Goal: Task Accomplishment & Management: Manage account settings

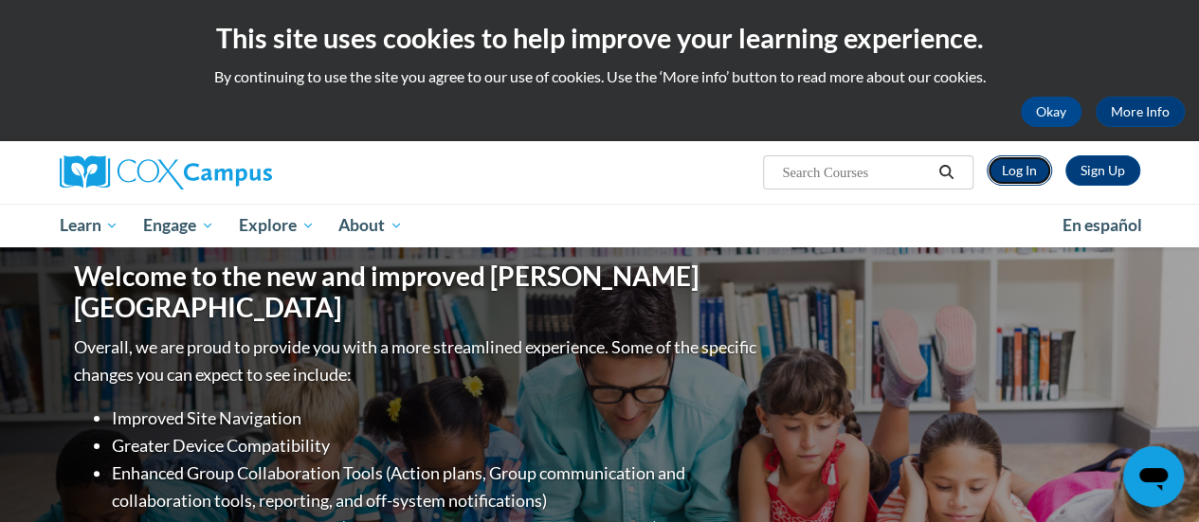
click at [1007, 179] on link "Log In" at bounding box center [1019, 170] width 65 height 30
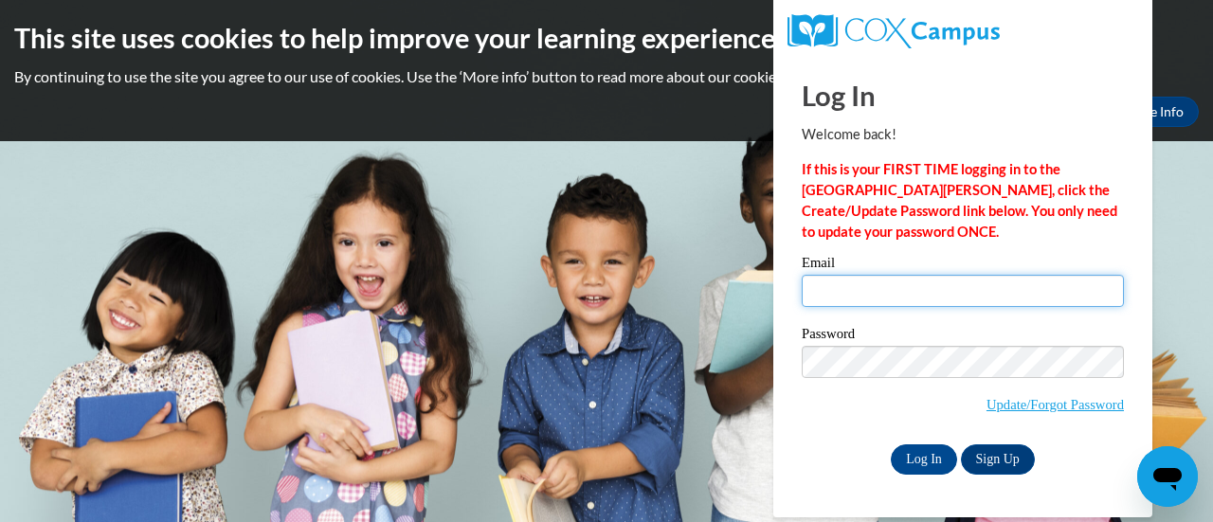
type input "janelle.hintz@rusd.org"
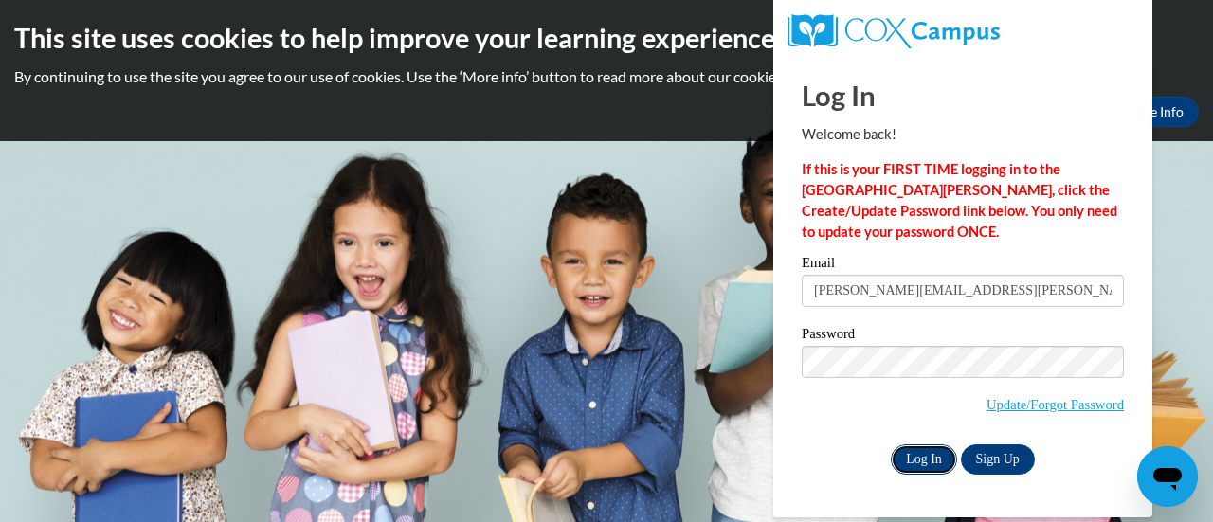
click at [929, 472] on input "Log In" at bounding box center [924, 460] width 66 height 30
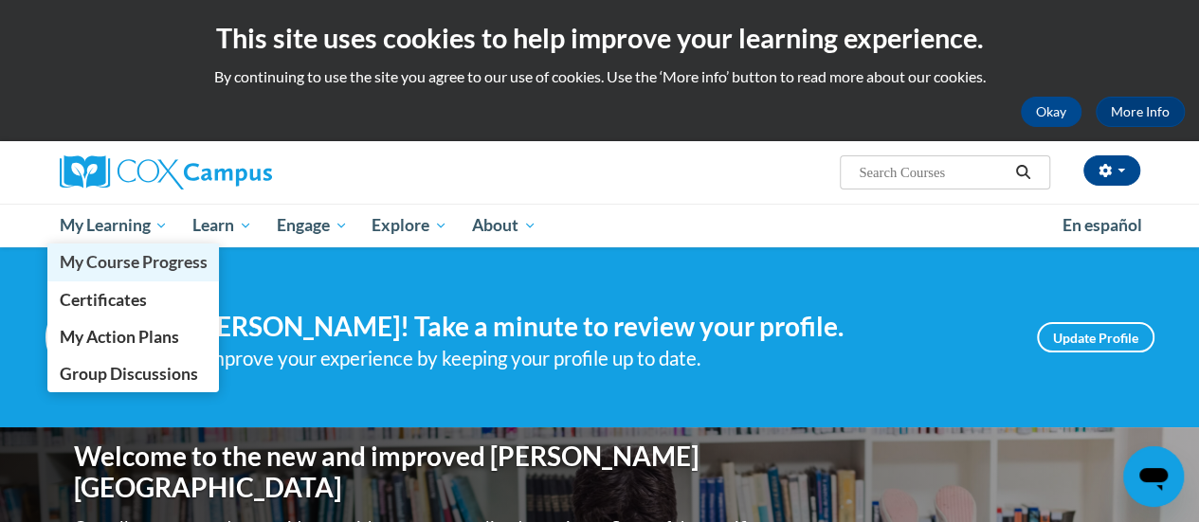
click at [112, 246] on link "My Course Progress" at bounding box center [133, 262] width 173 height 37
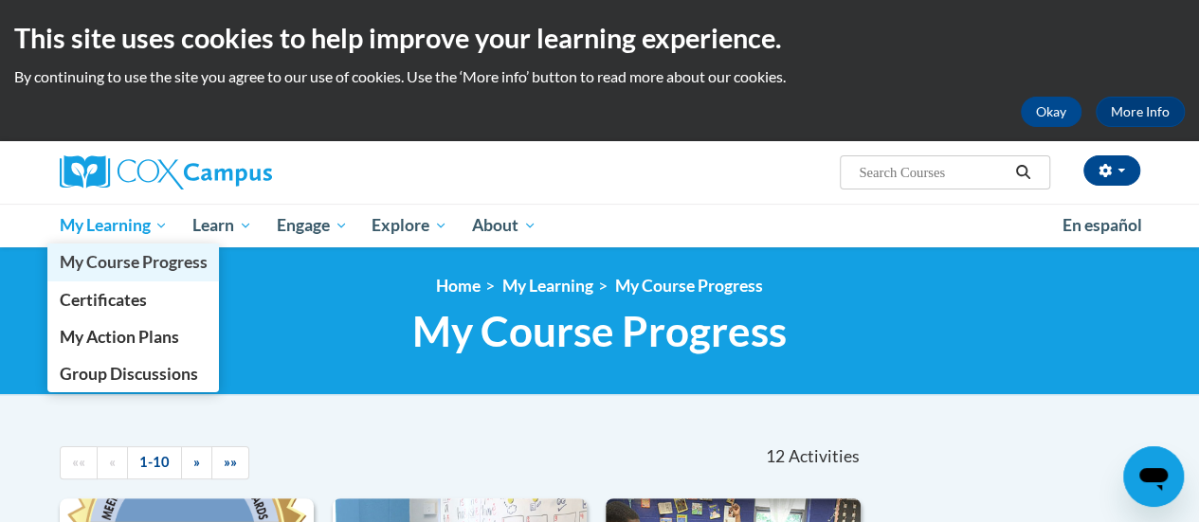
click at [119, 246] on link "My Course Progress" at bounding box center [133, 262] width 173 height 37
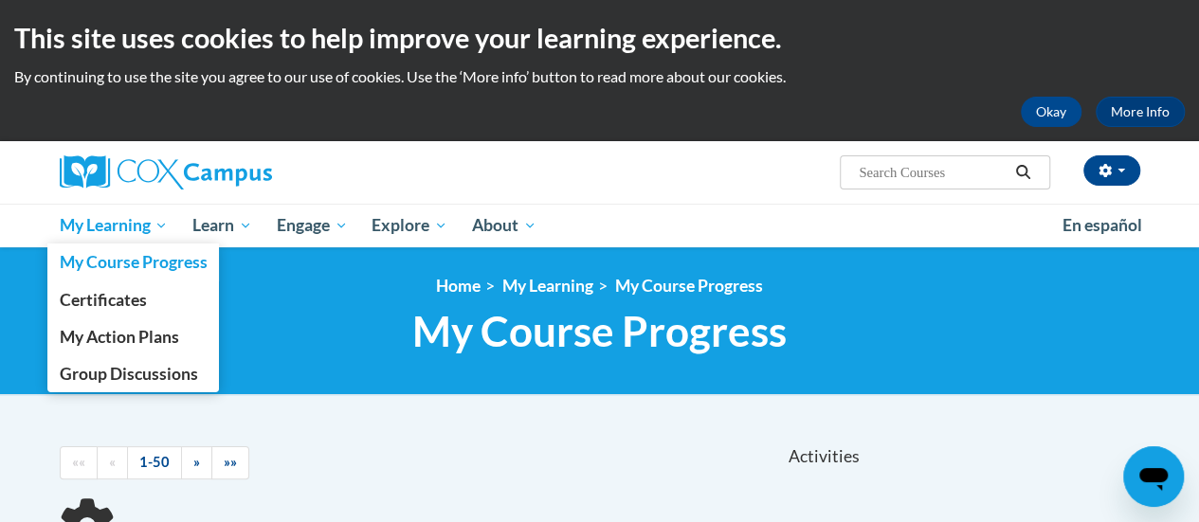
click at [137, 225] on span "My Learning" at bounding box center [113, 225] width 109 height 23
click at [143, 296] on span "Certificates" at bounding box center [102, 300] width 87 height 20
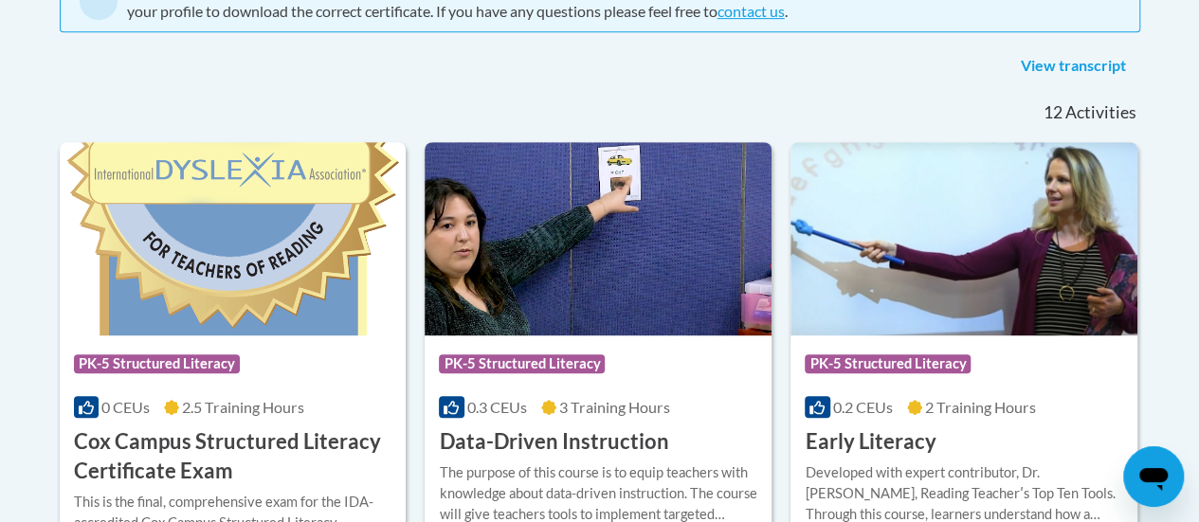
scroll to position [457, 0]
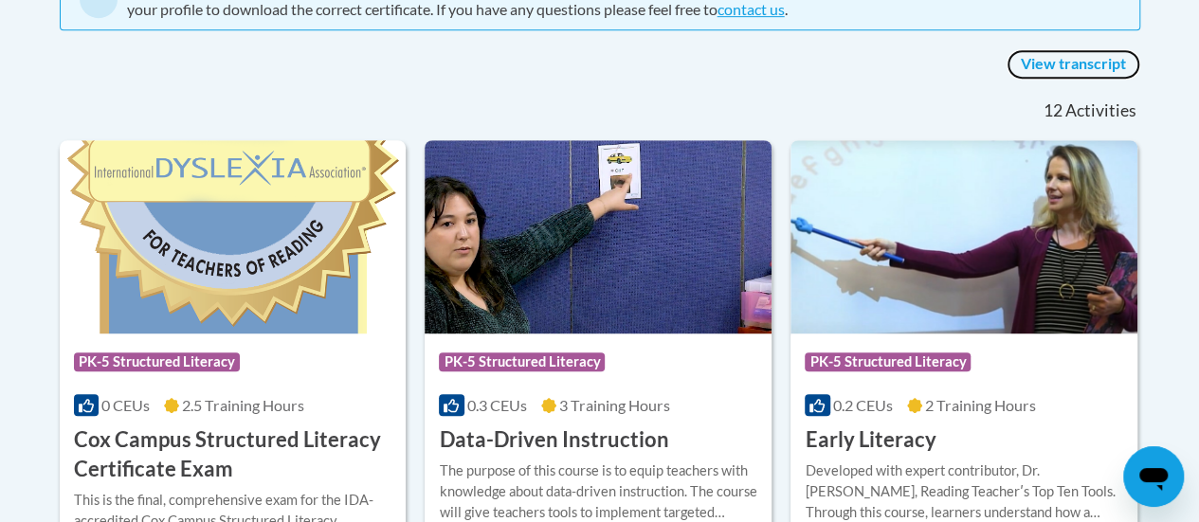
click at [1085, 59] on link "View transcript" at bounding box center [1074, 64] width 134 height 30
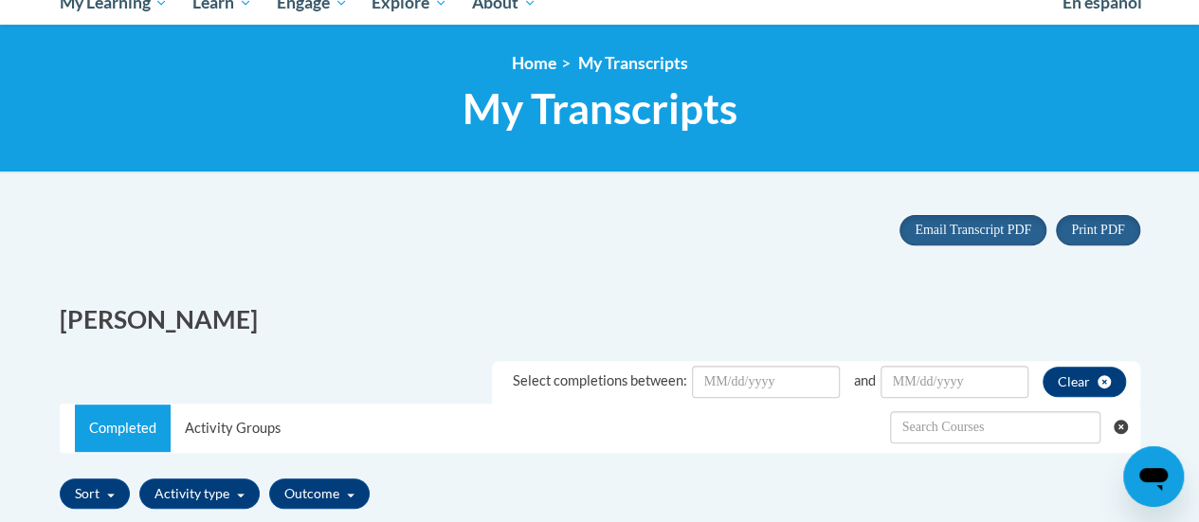
scroll to position [229, 0]
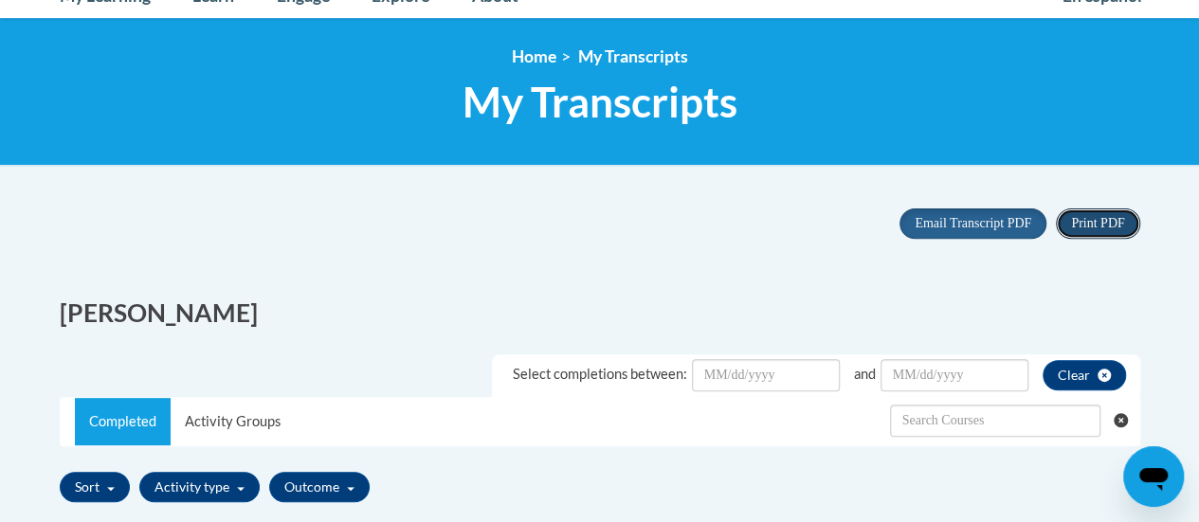
click at [1101, 226] on span "Print PDF" at bounding box center [1097, 223] width 53 height 14
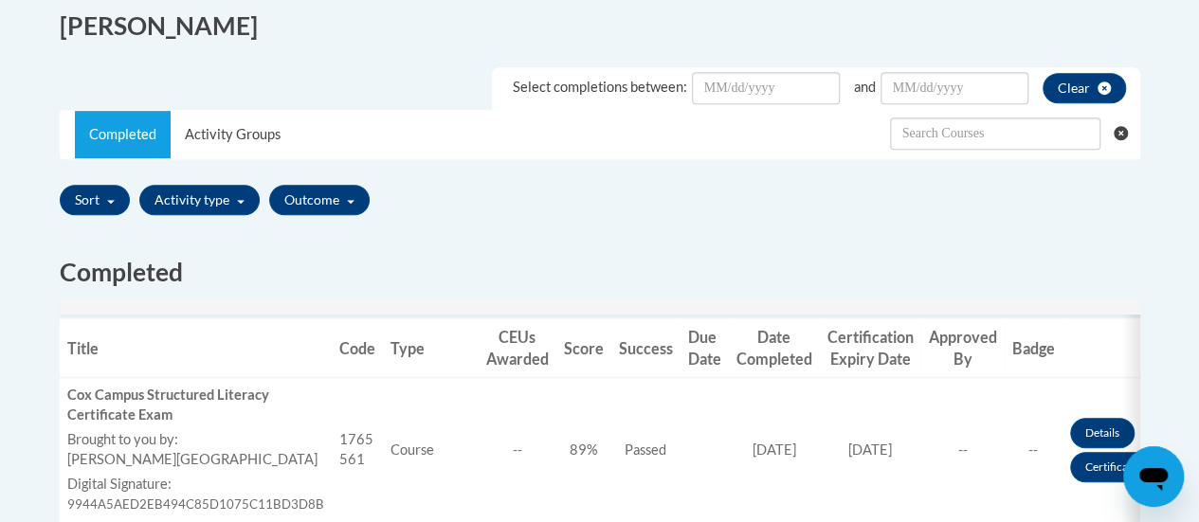
scroll to position [552, 0]
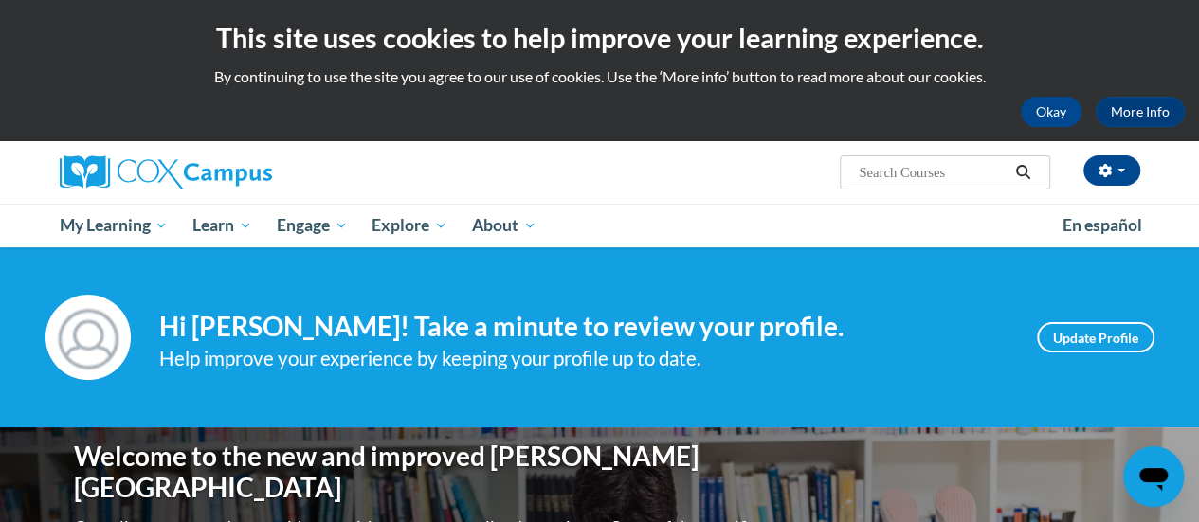
drag, startPoint x: 1178, startPoint y: 0, endPoint x: 749, endPoint y: 103, distance: 441.7
click at [749, 103] on div "Okay More Info" at bounding box center [599, 112] width 1171 height 30
